Goal: Task Accomplishment & Management: Complete application form

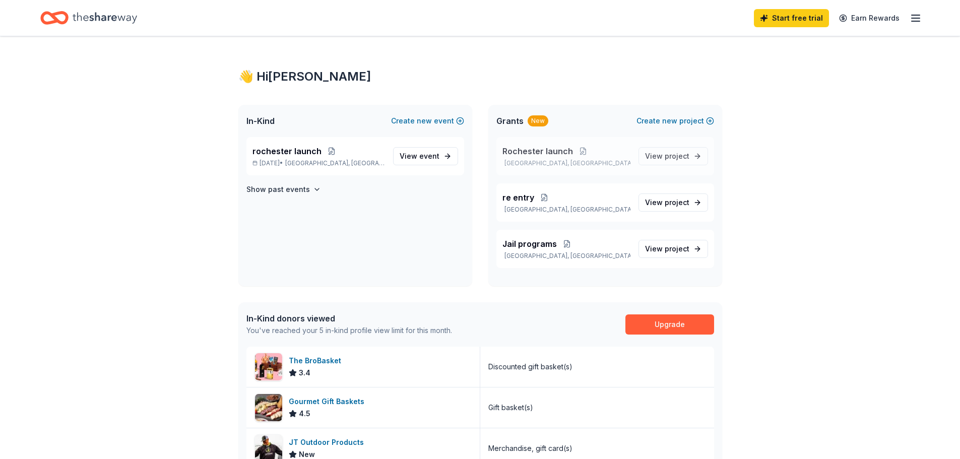
click at [529, 152] on span "Rochester launch" at bounding box center [537, 151] width 71 height 12
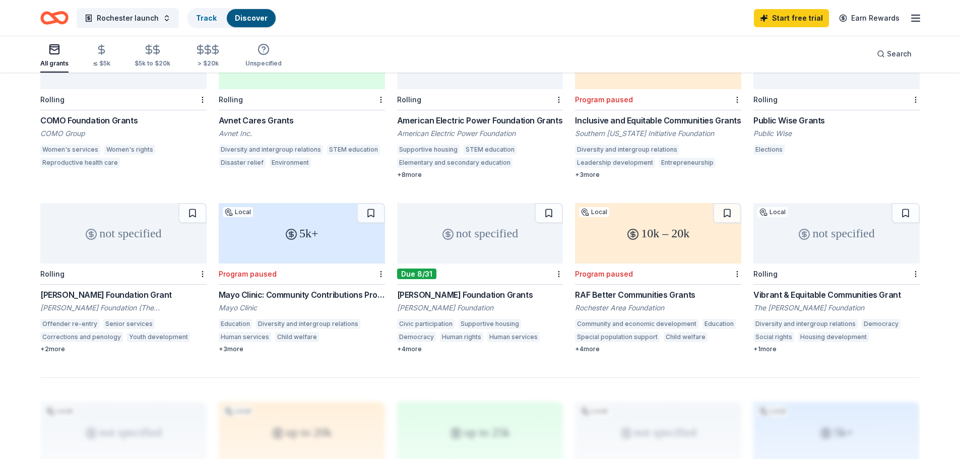
scroll to position [517, 0]
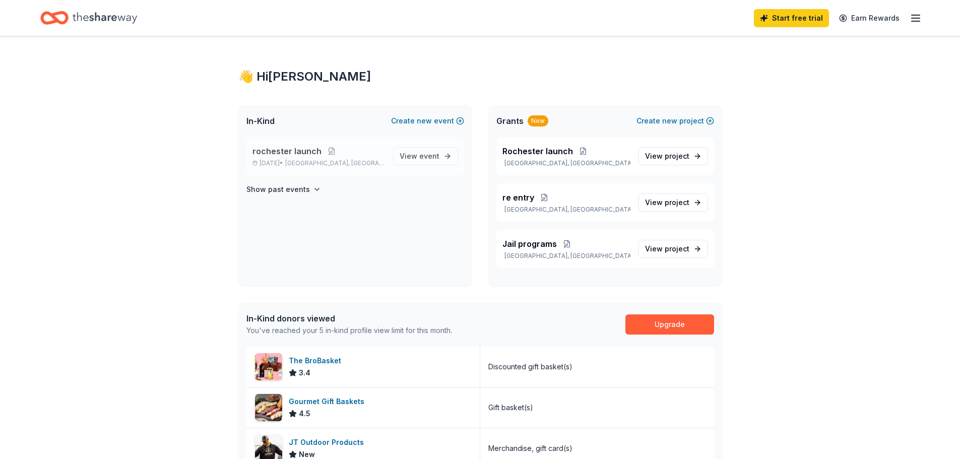
click at [292, 152] on span "rochester launch" at bounding box center [286, 151] width 69 height 12
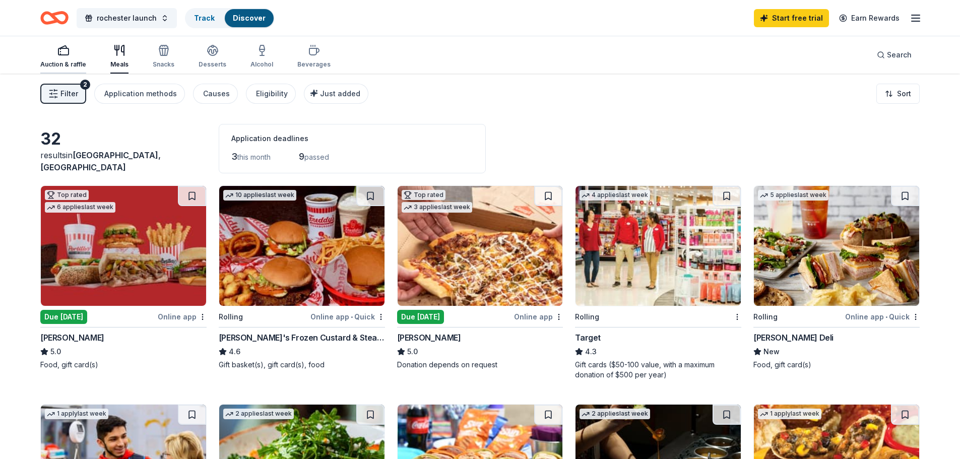
click at [74, 61] on div "Auction & raffle" at bounding box center [63, 64] width 46 height 8
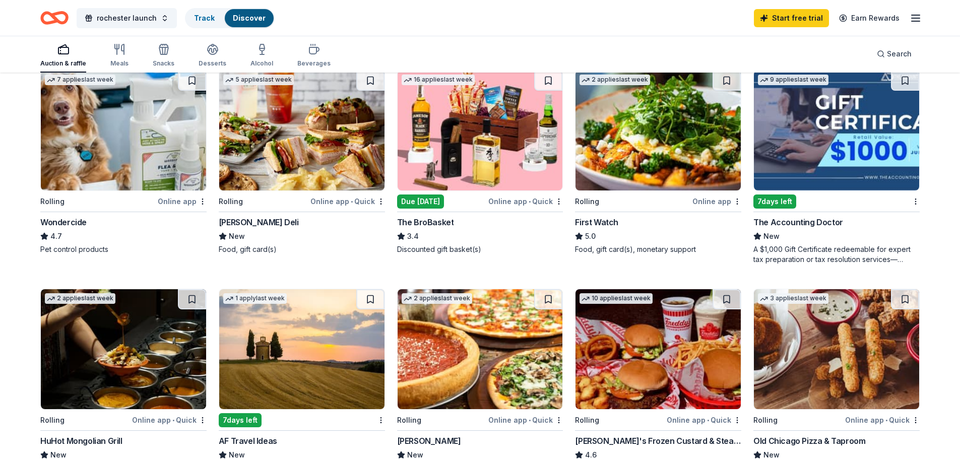
scroll to position [604, 0]
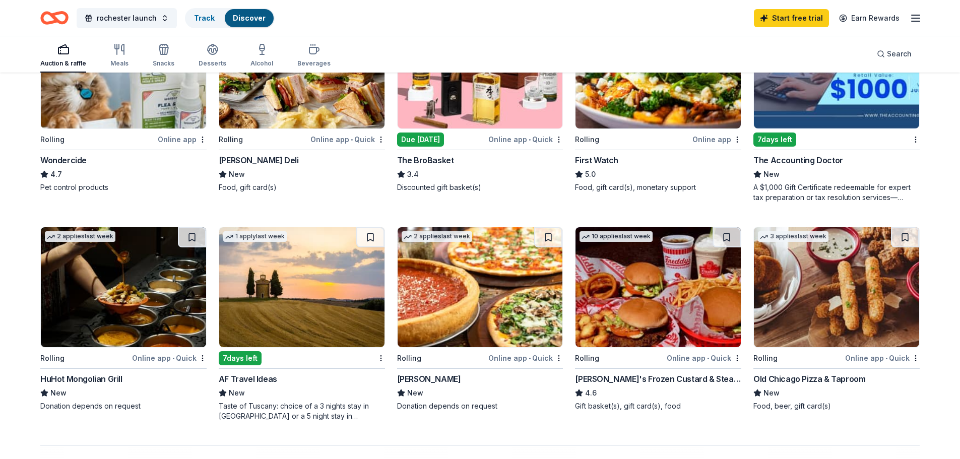
click at [299, 409] on div "Taste of Tuscany: choice of a 3 nights stay in Florence or a 5 night stay in Co…" at bounding box center [302, 411] width 166 height 20
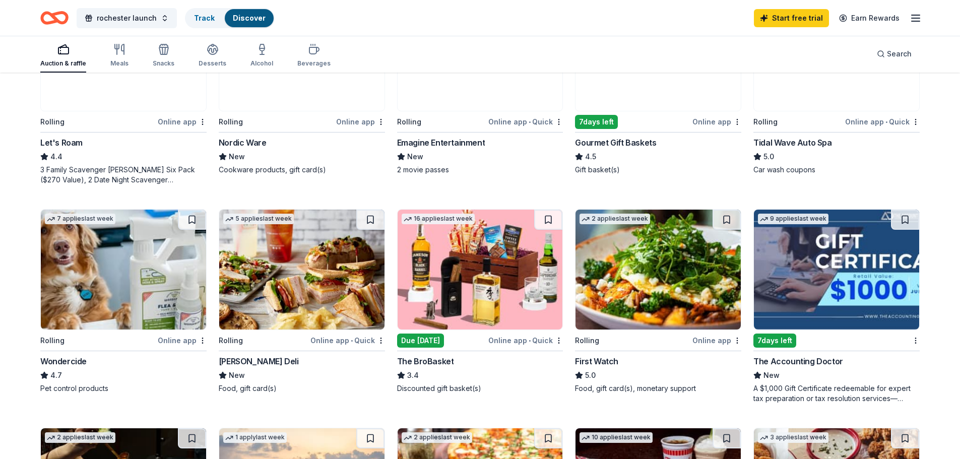
scroll to position [353, 0]
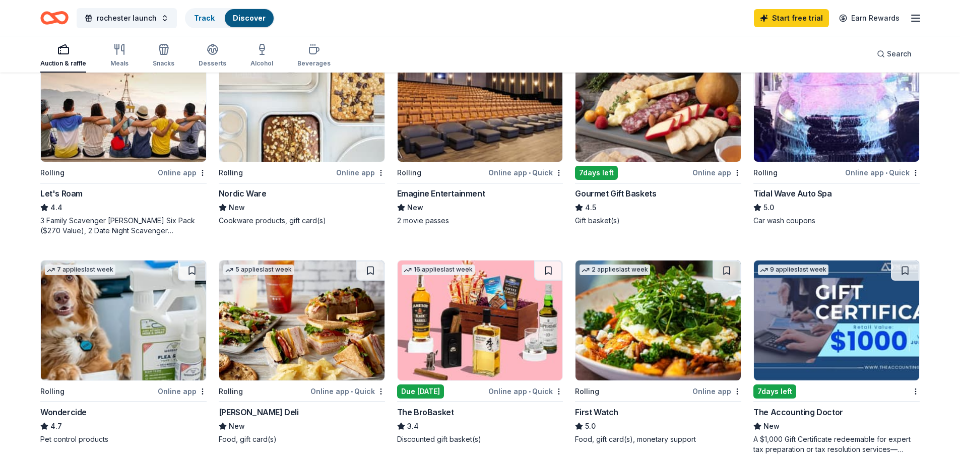
click at [448, 194] on div "Emagine Entertainment" at bounding box center [441, 193] width 88 height 12
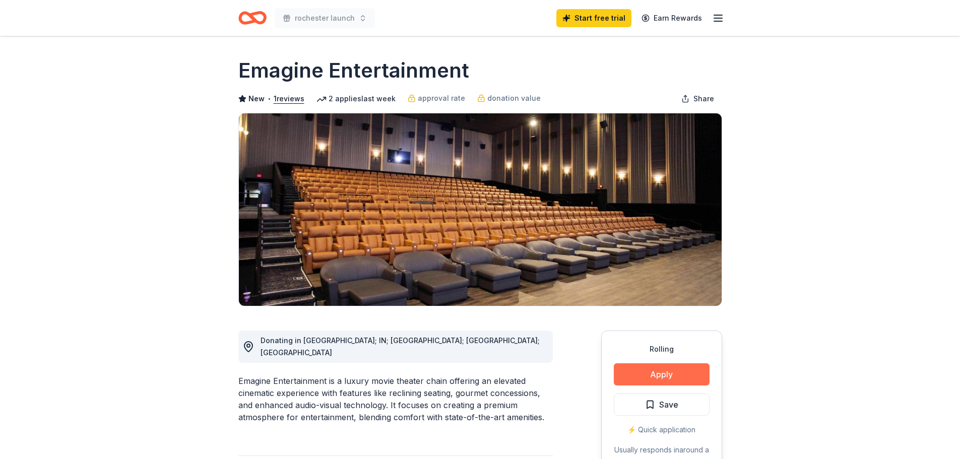
click at [661, 375] on button "Apply" at bounding box center [662, 374] width 96 height 22
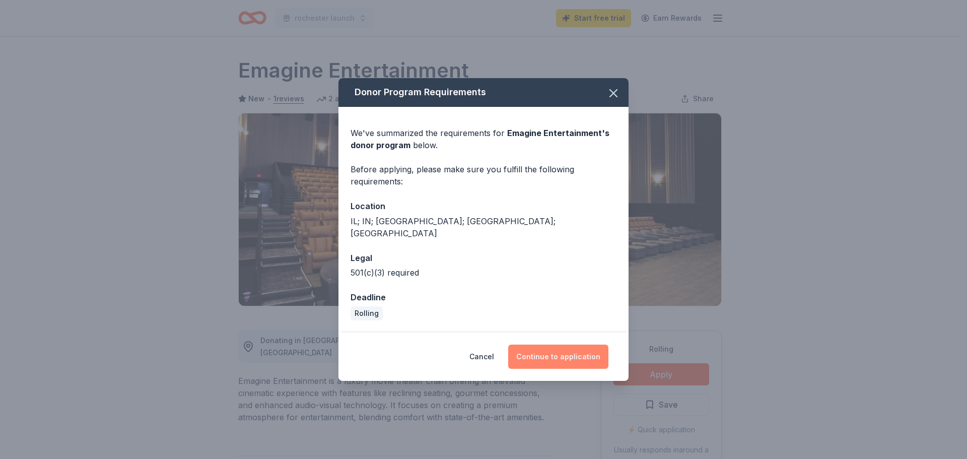
click at [567, 348] on button "Continue to application" at bounding box center [558, 357] width 100 height 24
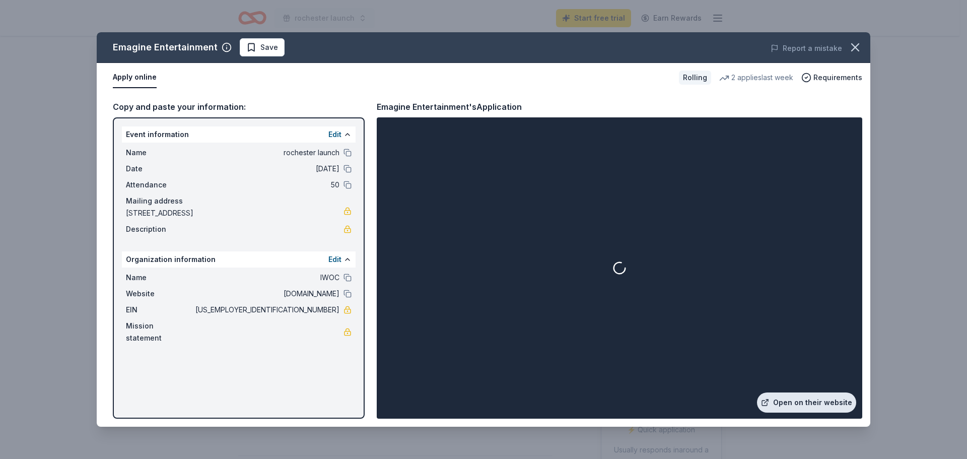
click at [807, 402] on link "Open on their website" at bounding box center [806, 402] width 99 height 20
